Goal: Task Accomplishment & Management: Complete application form

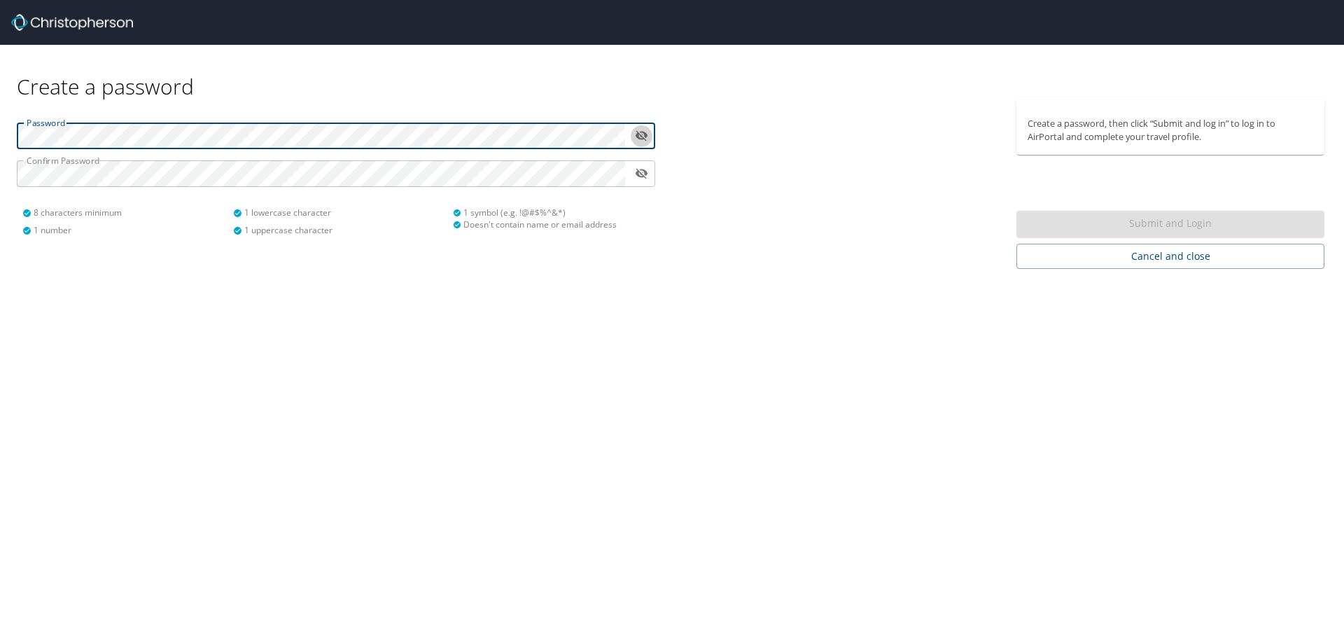
click at [639, 139] on icon "toggle password visibility" at bounding box center [641, 135] width 13 height 13
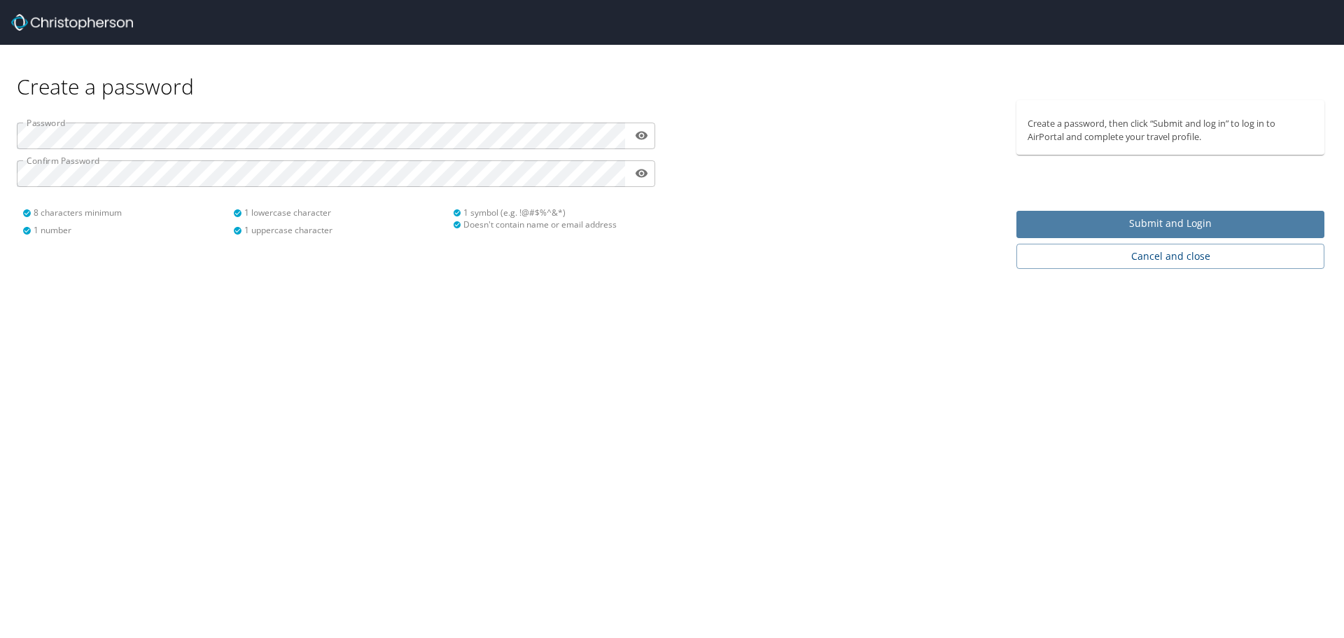
click at [1145, 223] on span "Submit and Login" at bounding box center [1171, 224] width 286 height 18
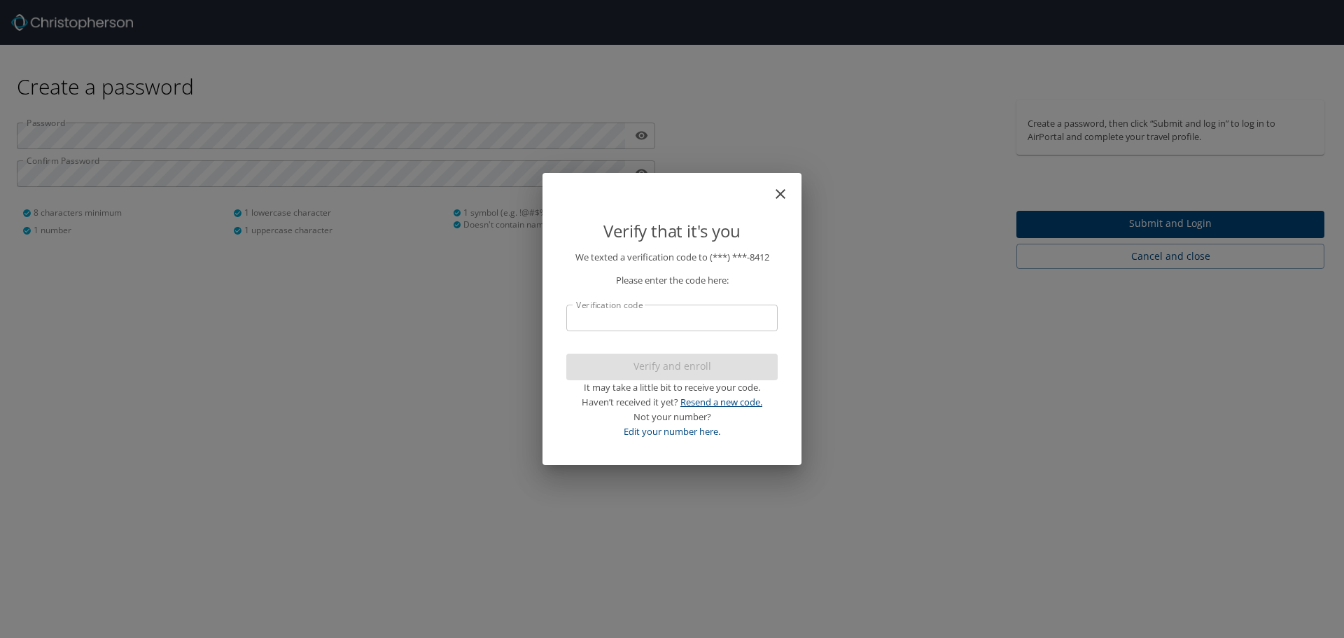
click at [709, 403] on link "Resend a new code." at bounding box center [722, 402] width 82 height 13
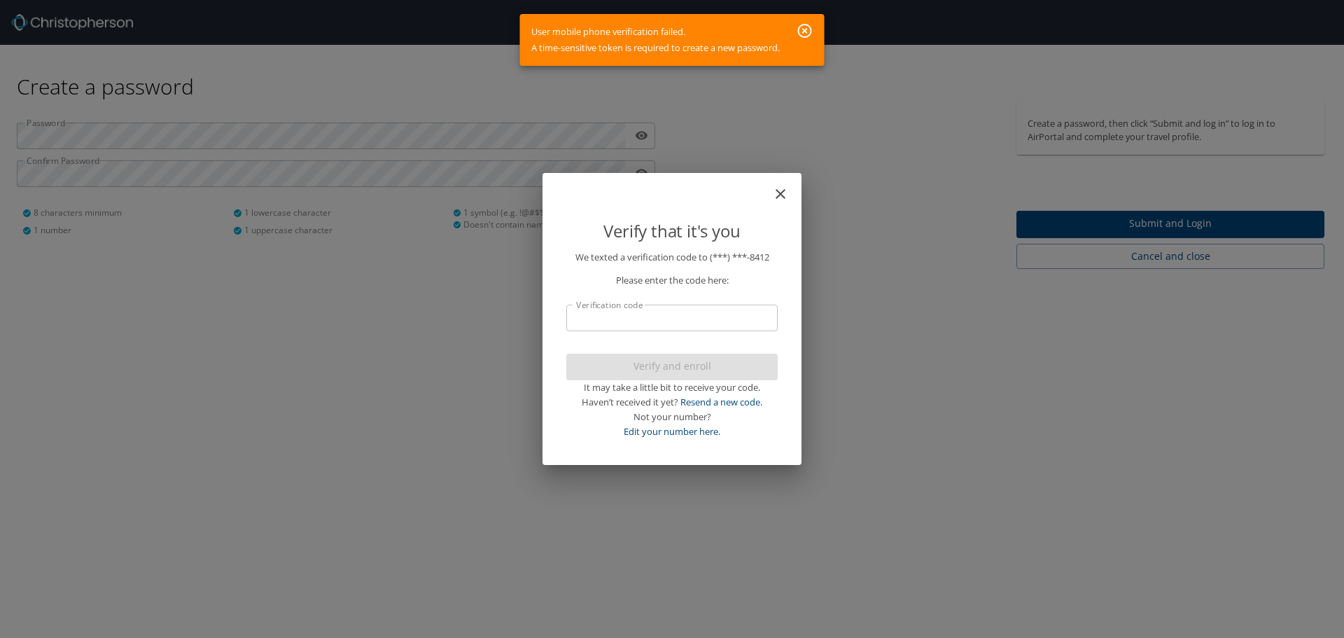
click at [804, 25] on icon "button" at bounding box center [805, 31] width 14 height 14
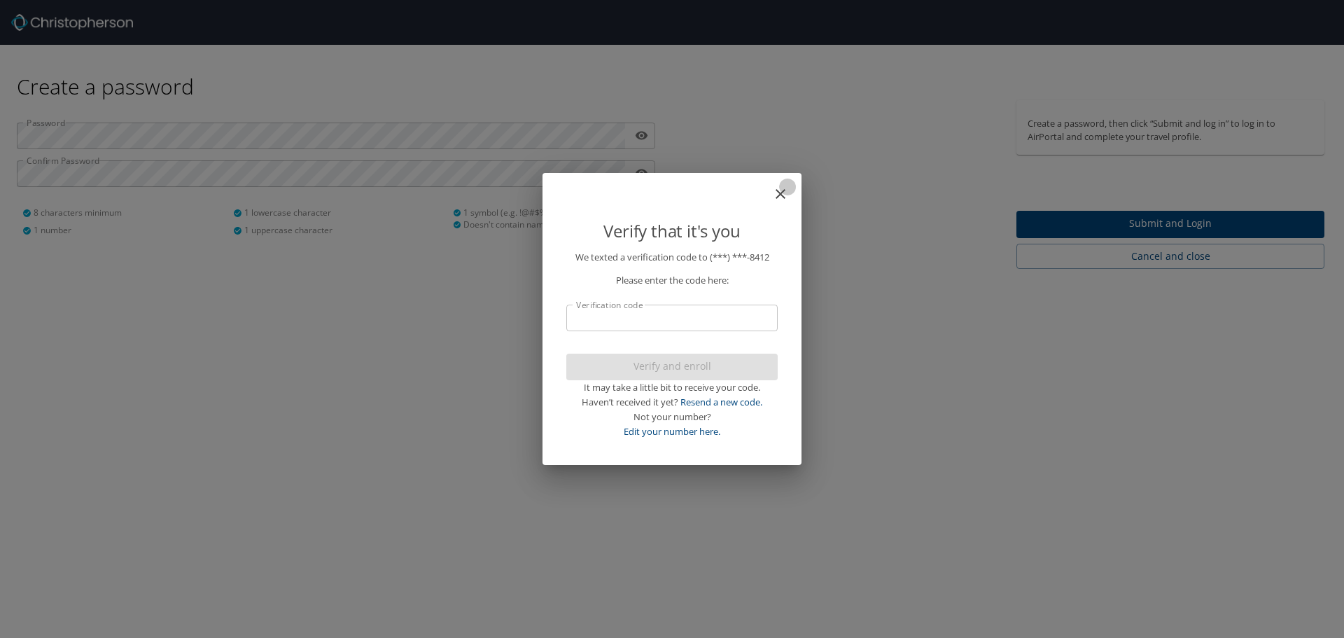
click at [787, 192] on icon "close" at bounding box center [780, 194] width 17 height 17
